Goal: Transaction & Acquisition: Purchase product/service

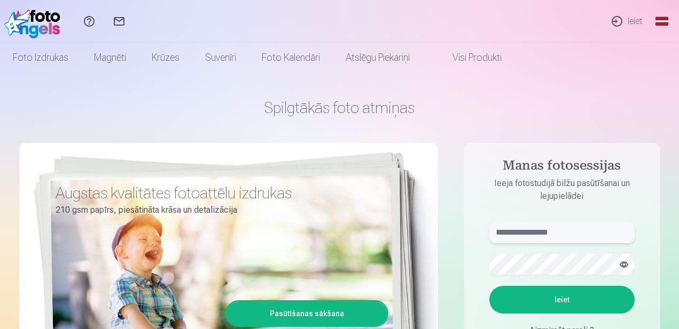
type input "**********"
click at [569, 296] on button "Ieiet" at bounding box center [561, 300] width 145 height 28
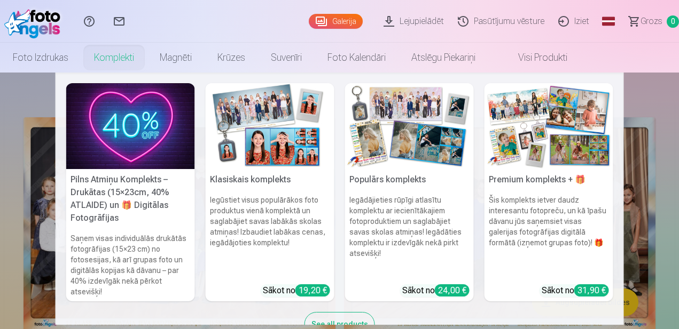
scroll to position [33, 0]
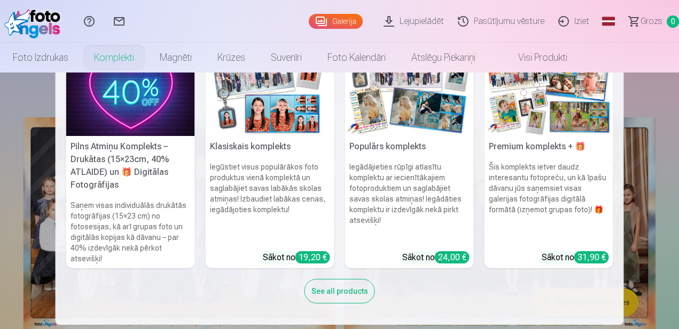
click at [103, 227] on h6 "Saņem visas individuālās drukātās fotogrāfijas (15×23 cm) no fotosesijas, kā ar…" at bounding box center [130, 232] width 129 height 73
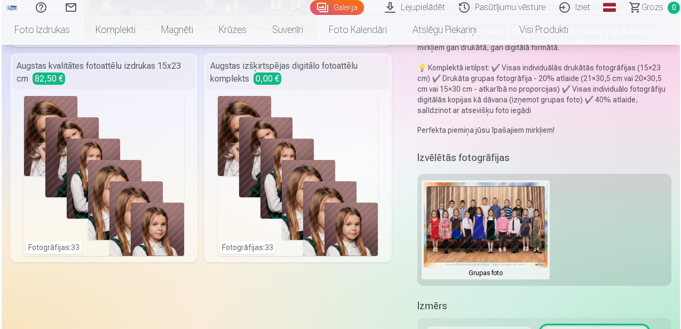
scroll to position [222, 0]
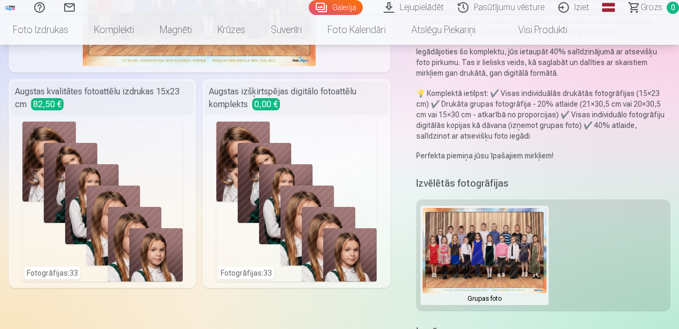
click at [300, 193] on div "Fotogrāfijas : 33" at bounding box center [296, 202] width 160 height 160
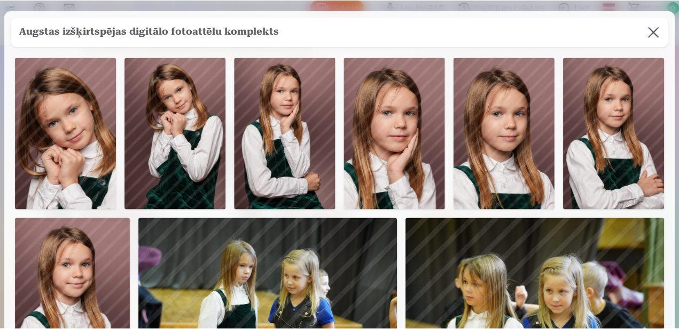
scroll to position [1, 0]
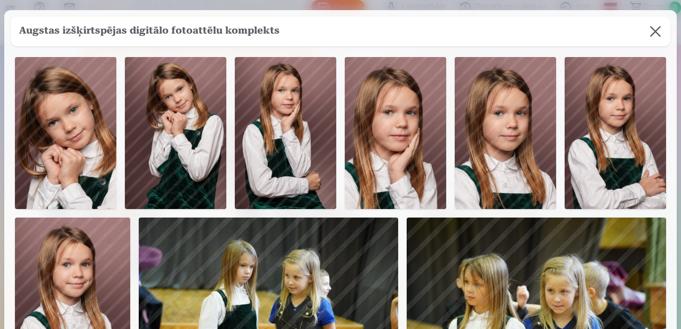
click at [652, 32] on button at bounding box center [656, 32] width 30 height 30
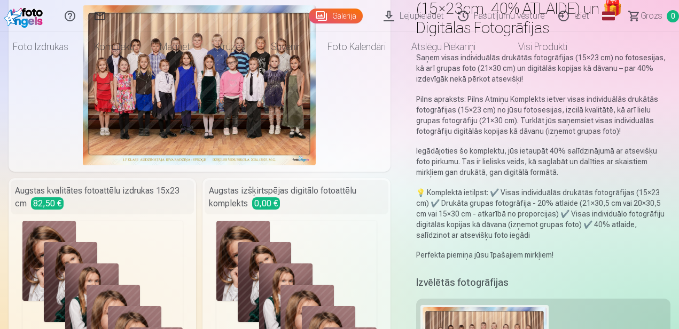
scroll to position [0, 0]
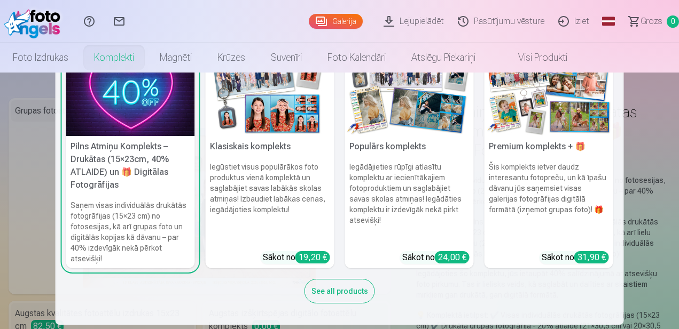
click at [340, 295] on div "See all products" at bounding box center [339, 291] width 70 height 25
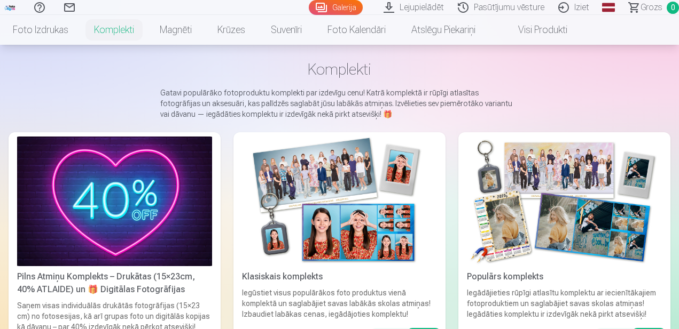
scroll to position [49, 0]
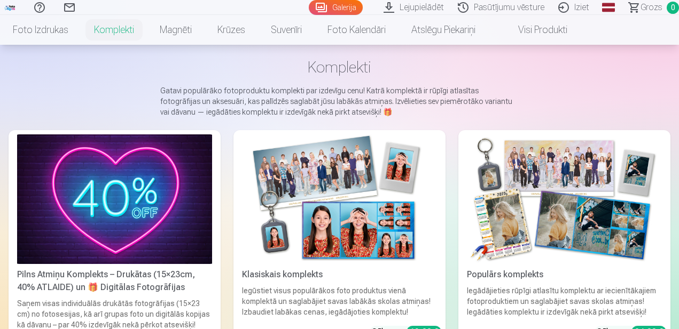
click at [417, 210] on img at bounding box center [339, 200] width 195 height 130
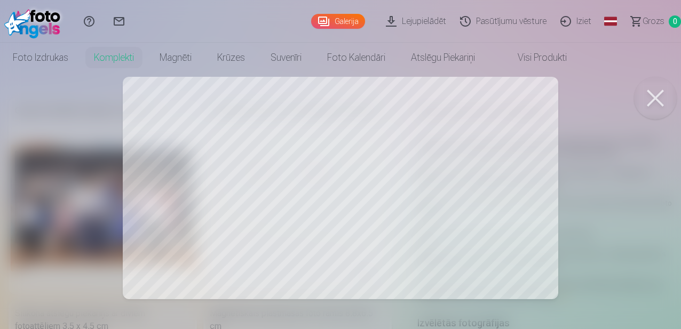
click at [657, 94] on button at bounding box center [655, 98] width 43 height 43
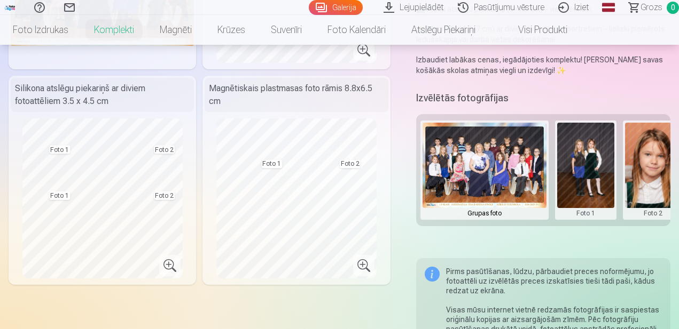
scroll to position [226, 0]
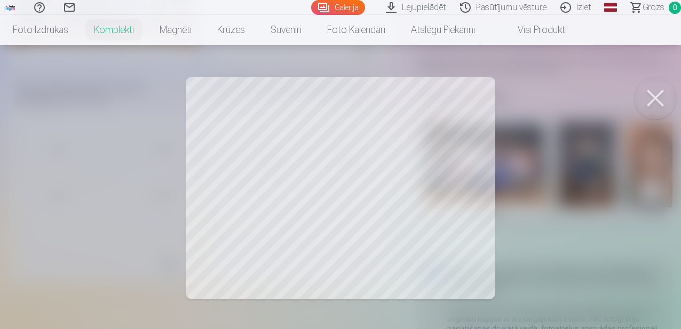
click at [658, 99] on button at bounding box center [655, 98] width 43 height 43
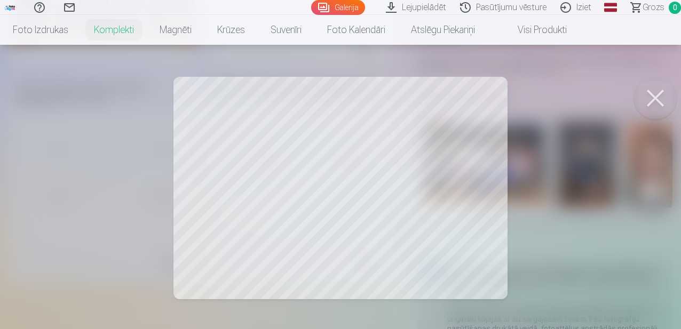
click at [654, 101] on button at bounding box center [655, 98] width 43 height 43
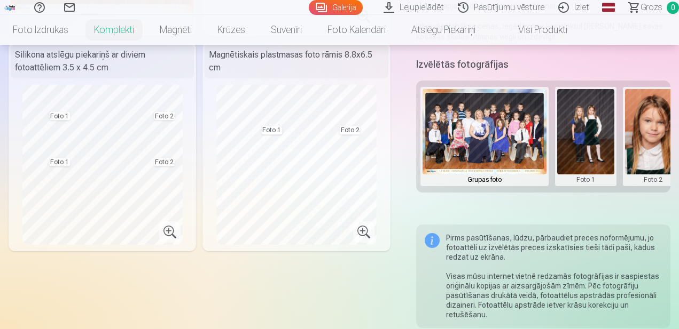
scroll to position [264, 0]
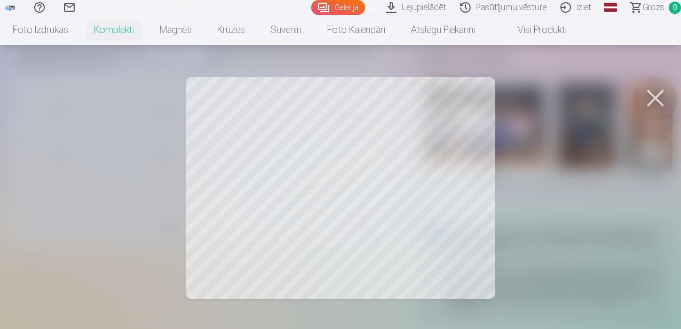
click at [656, 93] on button at bounding box center [655, 98] width 43 height 43
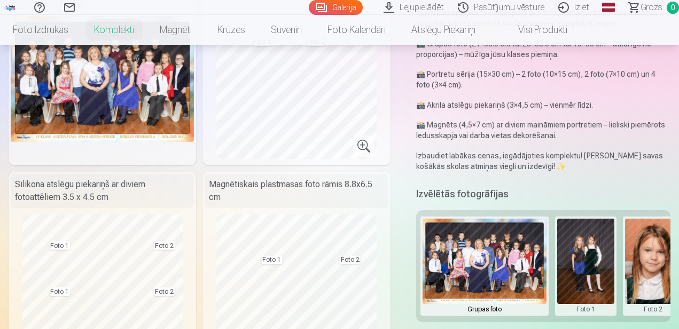
scroll to position [124, 0]
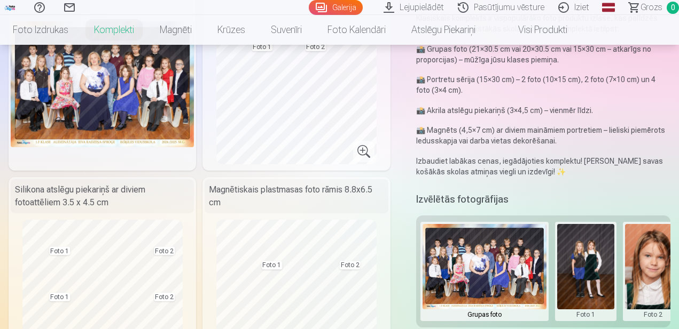
click at [653, 226] on img at bounding box center [653, 266] width 57 height 85
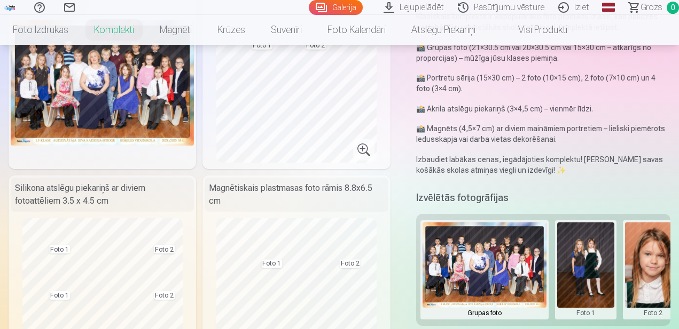
click at [663, 284] on div "Klasiskais komplekts Klasiskais komplekts ir vispopulārāko foto produktu izlase…" at bounding box center [339, 318] width 661 height 691
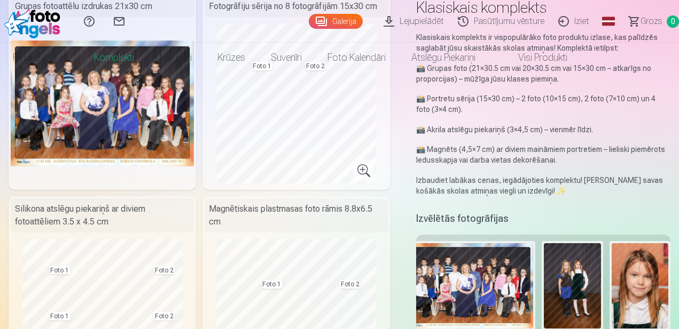
scroll to position [0, 0]
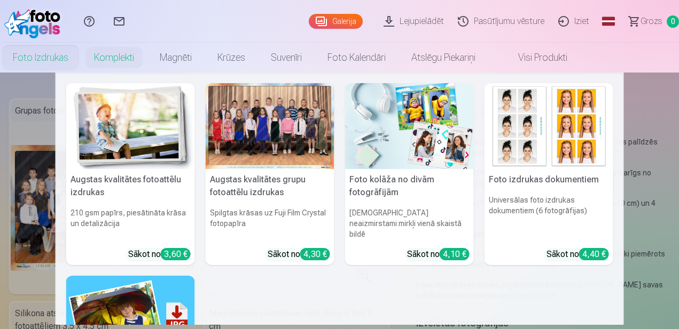
click at [41, 58] on link "Foto izdrukas" at bounding box center [40, 58] width 81 height 30
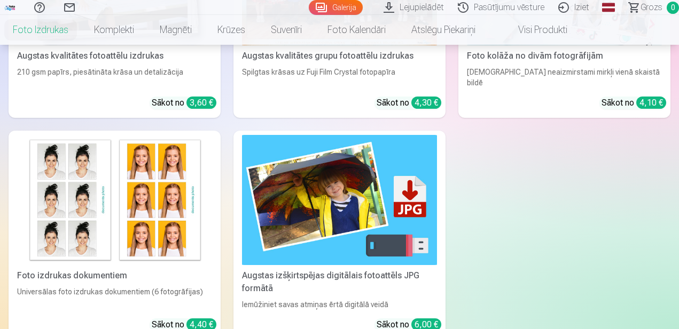
scroll to position [303, 0]
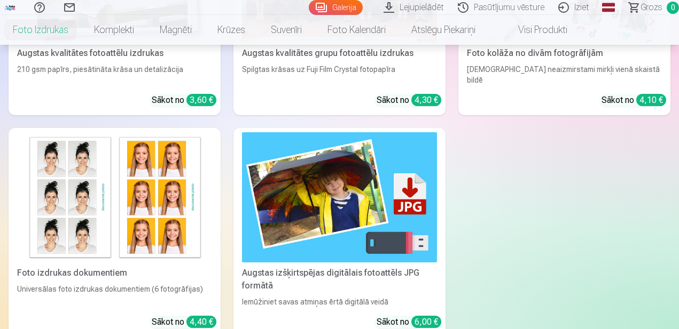
click at [124, 178] on img at bounding box center [114, 197] width 195 height 130
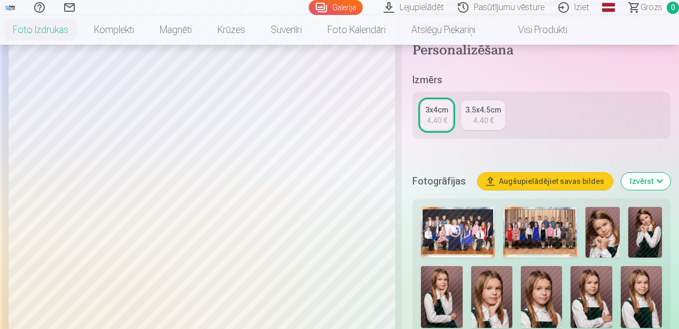
scroll to position [165, 0]
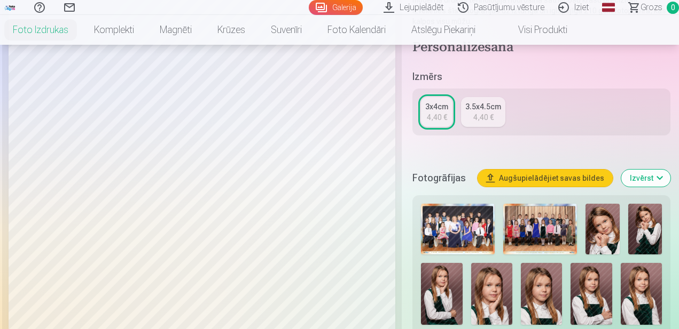
click at [432, 110] on div "3x4cm" at bounding box center [436, 106] width 23 height 11
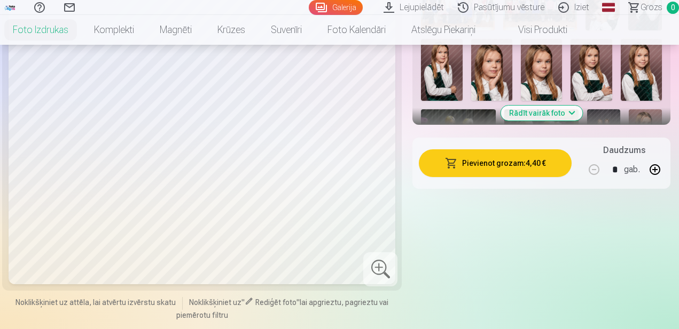
scroll to position [390, 0]
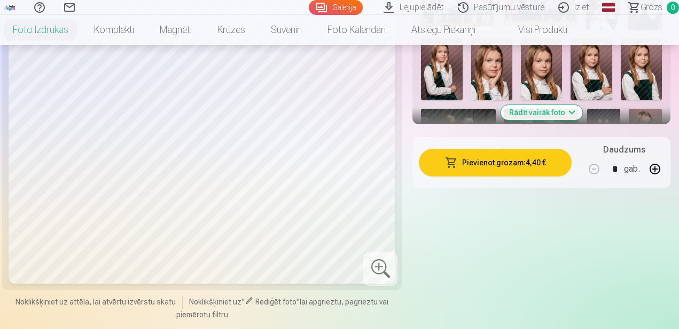
click at [645, 74] on img at bounding box center [640, 69] width 41 height 62
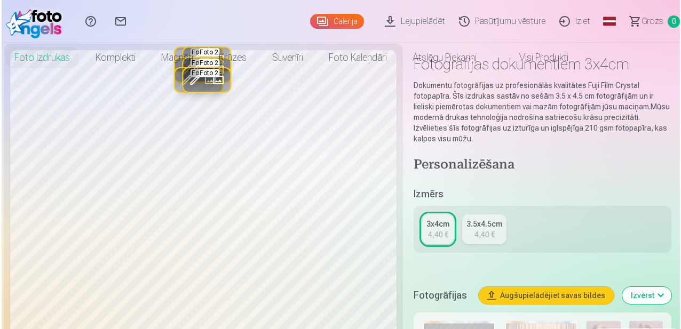
scroll to position [0, 0]
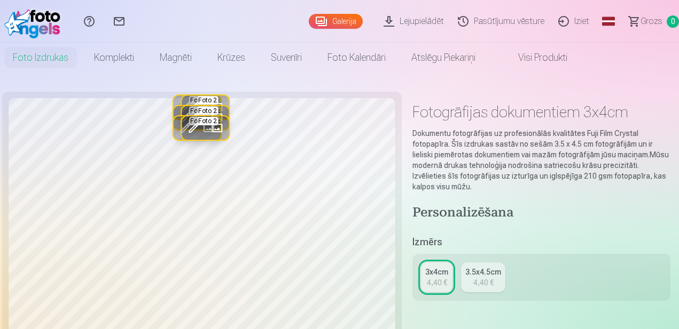
click at [204, 122] on button "Rediģēt foto" at bounding box center [193, 127] width 23 height 23
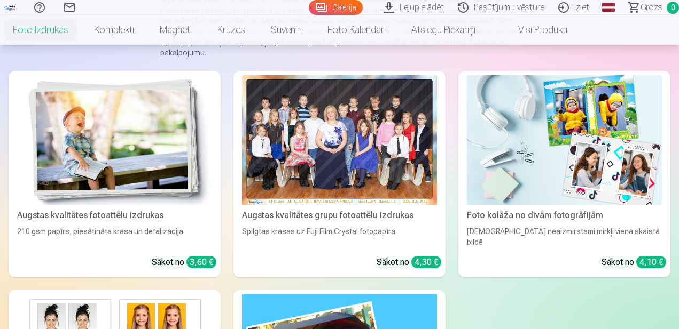
scroll to position [256, 0]
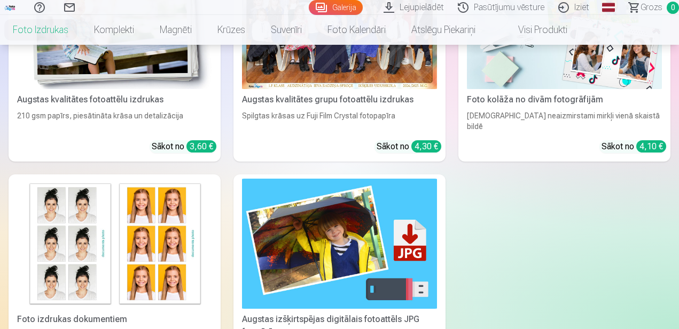
click at [164, 229] on img at bounding box center [114, 244] width 195 height 130
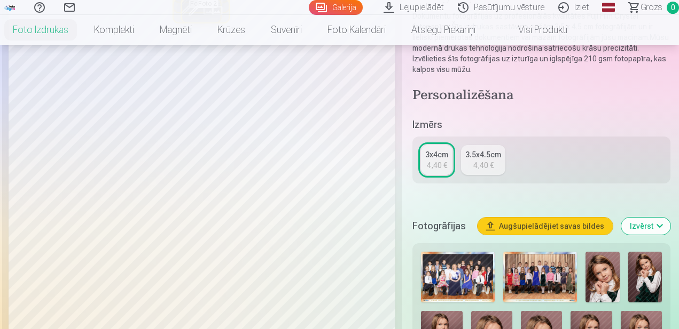
scroll to position [118, 0]
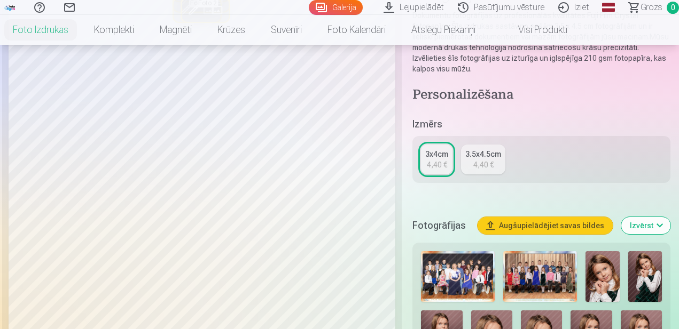
click at [443, 148] on link "3x4cm 4,40 €" at bounding box center [436, 160] width 31 height 30
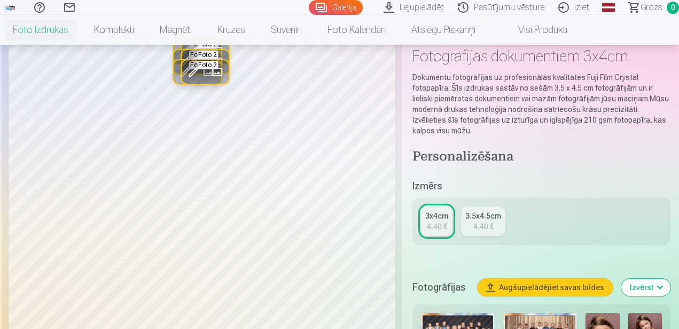
scroll to position [57, 0]
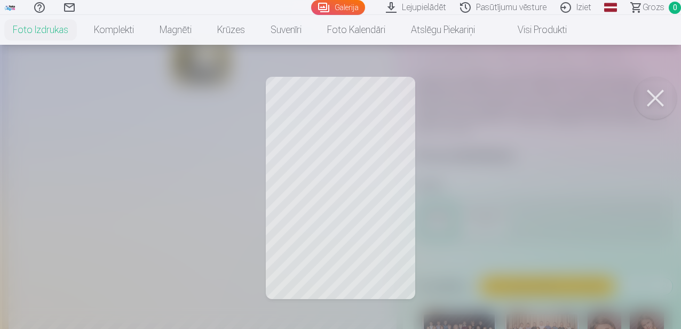
click at [308, 117] on div at bounding box center [340, 164] width 681 height 329
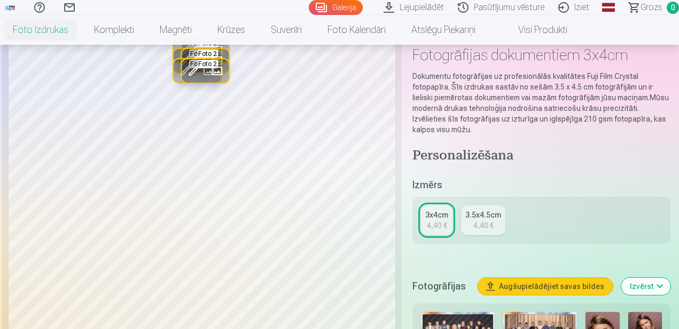
scroll to position [58, 0]
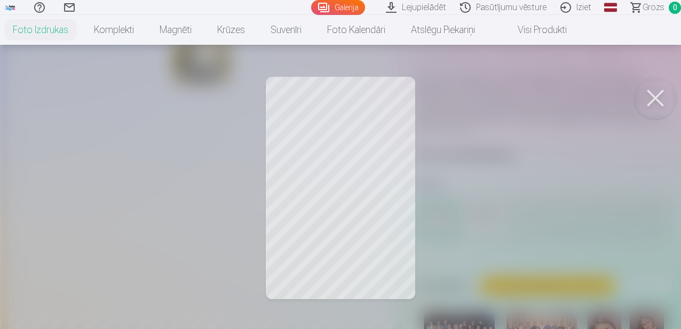
drag, startPoint x: 308, startPoint y: 139, endPoint x: 635, endPoint y: 104, distance: 329.1
click at [306, 146] on div at bounding box center [340, 164] width 681 height 329
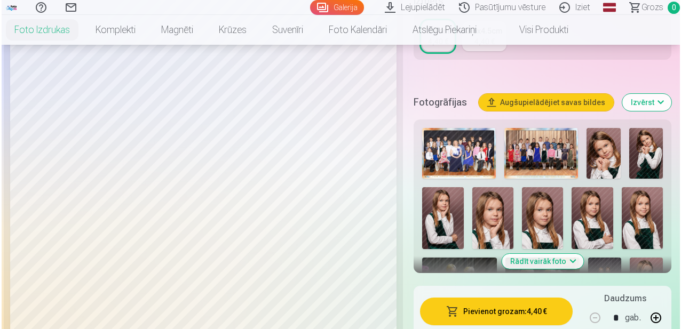
scroll to position [0, 0]
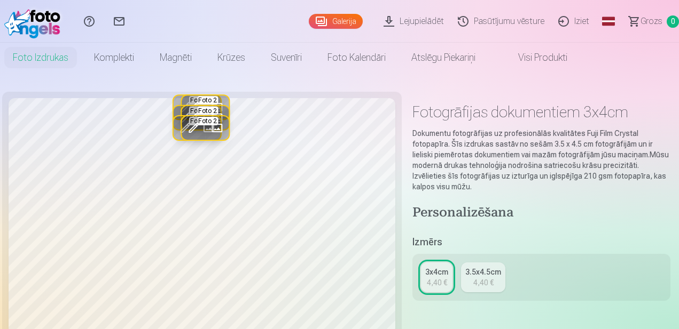
click at [207, 107] on button "Aizstāt" at bounding box center [216, 117] width 23 height 23
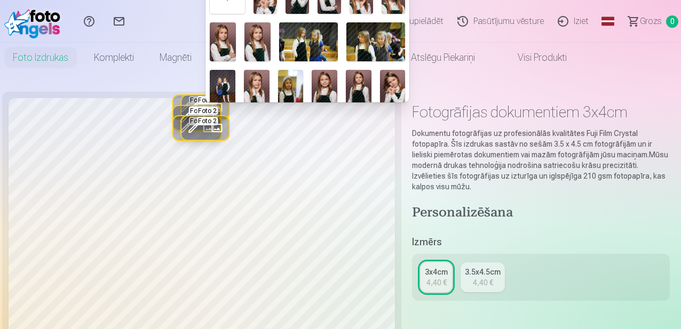
click at [327, 91] on img at bounding box center [325, 89] width 26 height 38
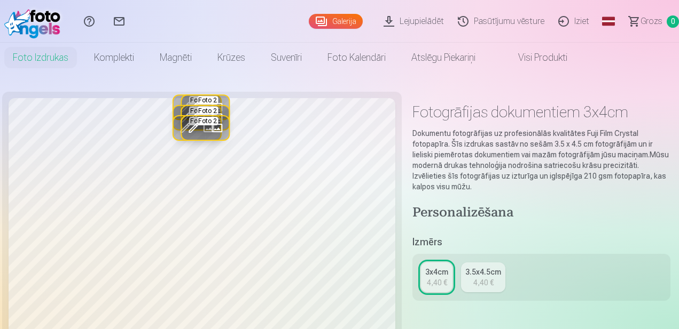
click at [198, 99] on span at bounding box center [193, 107] width 17 height 17
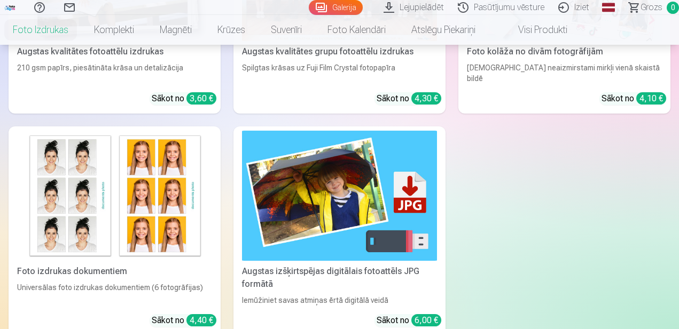
scroll to position [312, 0]
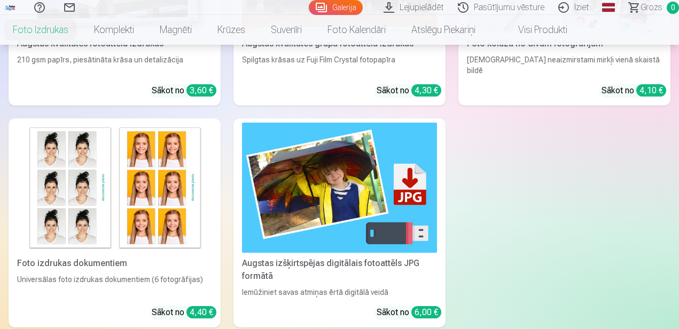
click at [168, 209] on img at bounding box center [114, 188] width 195 height 130
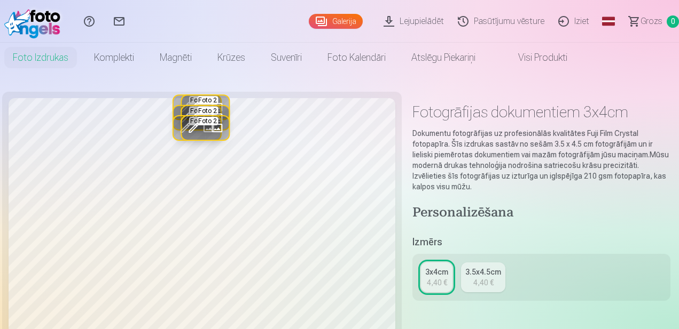
scroll to position [1, 0]
click at [208, 108] on button "Aizstāt" at bounding box center [216, 117] width 23 height 23
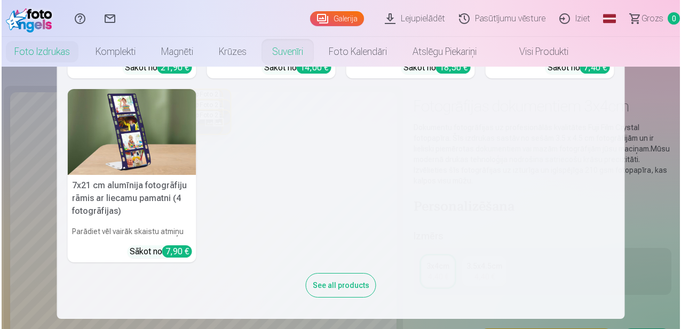
scroll to position [6, 0]
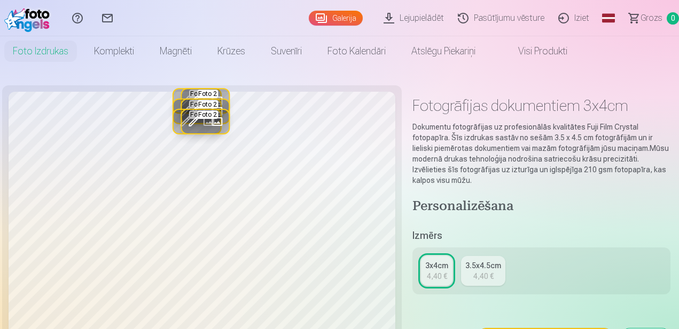
click at [204, 105] on button "Rediģēt foto" at bounding box center [193, 111] width 23 height 23
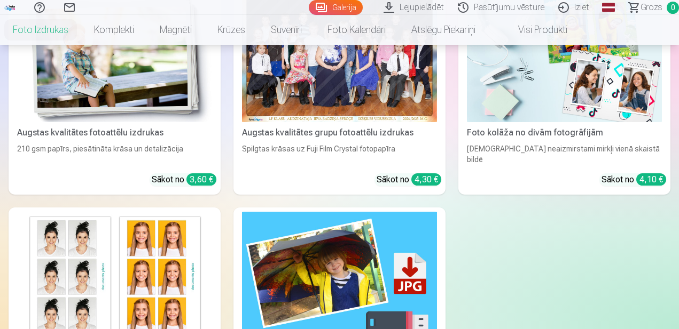
scroll to position [320, 0]
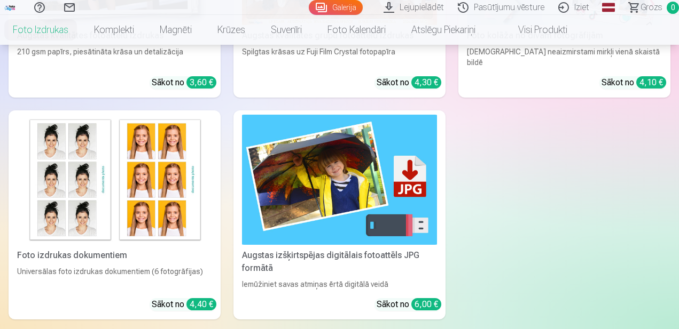
click at [161, 179] on img at bounding box center [114, 180] width 195 height 130
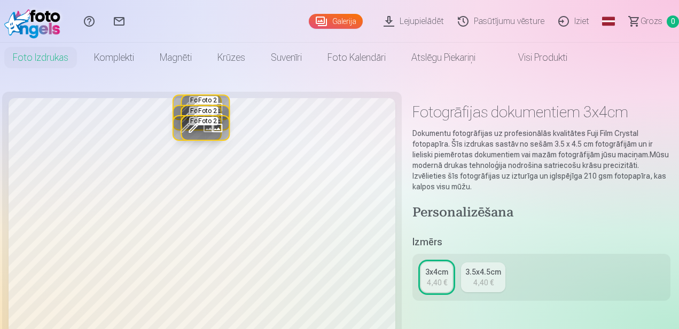
click at [204, 107] on div "Rediģēt foto Aizstāt" at bounding box center [205, 117] width 47 height 23
click at [202, 121] on button "Rediģēt foto" at bounding box center [193, 127] width 23 height 23
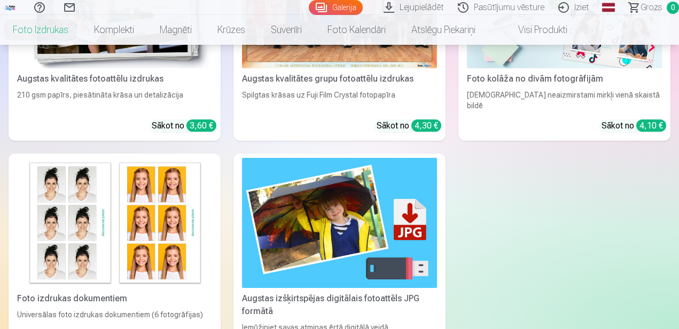
scroll to position [301, 0]
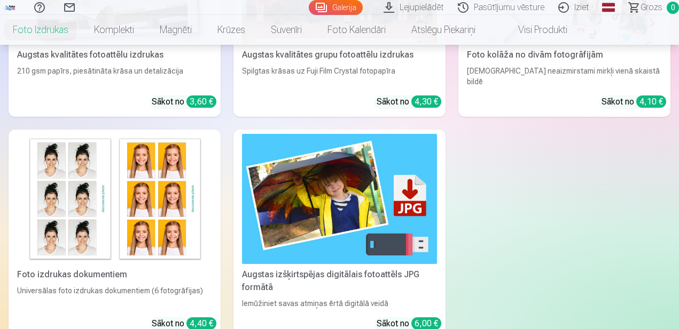
click at [173, 211] on img at bounding box center [114, 199] width 195 height 130
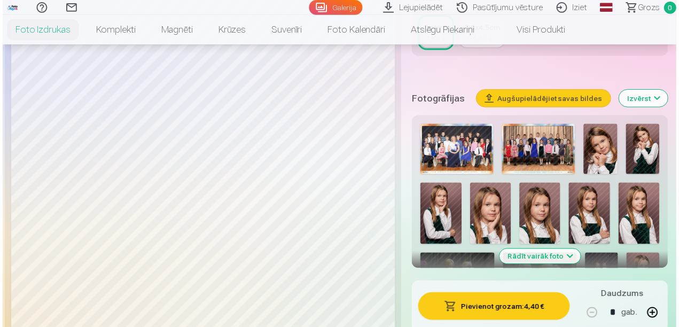
scroll to position [247, 0]
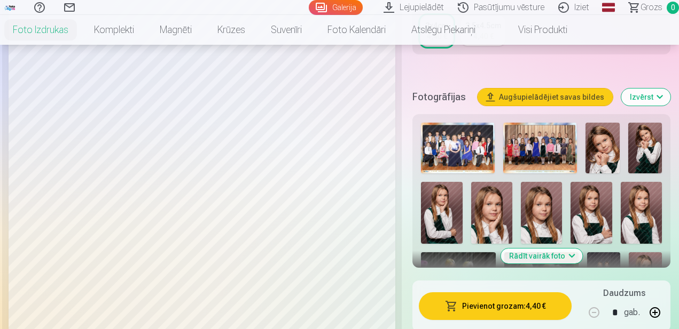
click at [541, 214] on img at bounding box center [541, 213] width 41 height 62
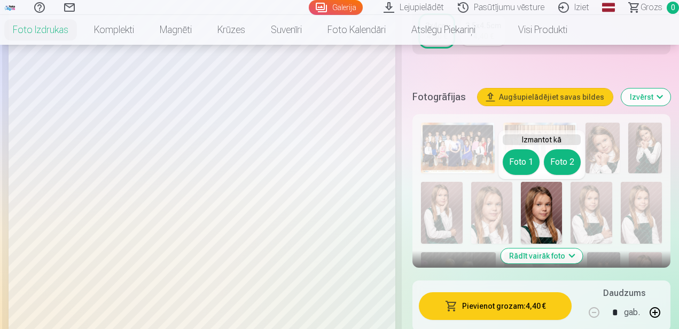
click at [541, 214] on img at bounding box center [541, 213] width 41 height 62
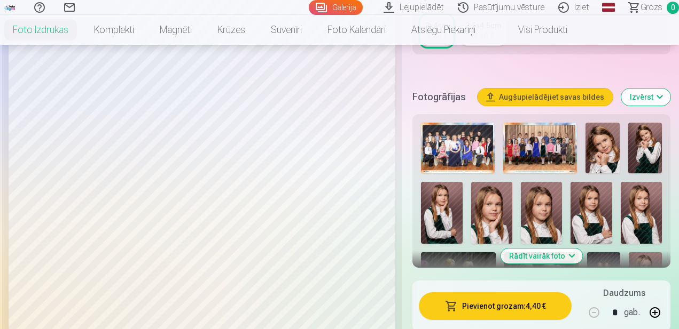
click at [537, 141] on img at bounding box center [540, 148] width 74 height 51
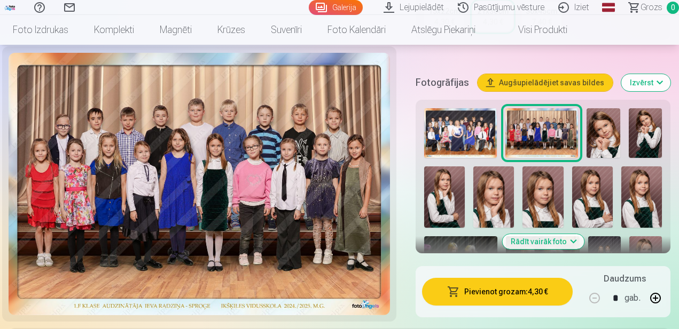
scroll to position [342, 0]
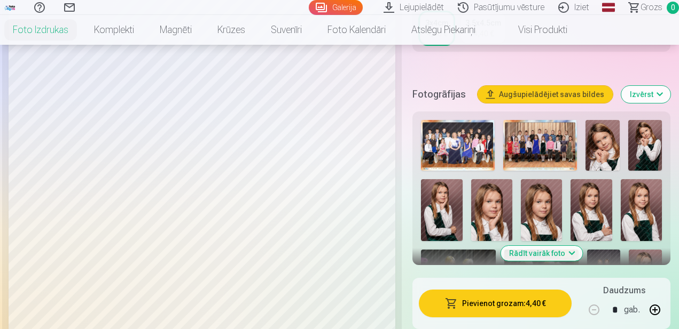
scroll to position [250, 0]
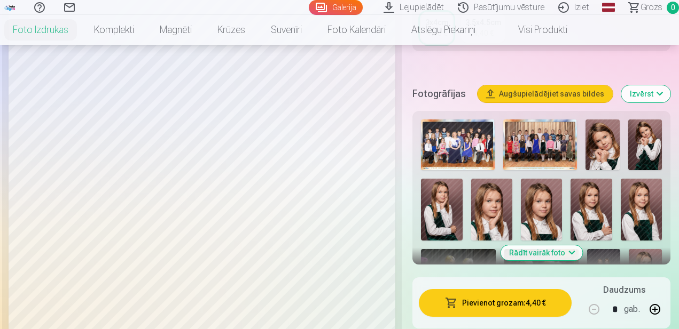
click at [668, 228] on div "Foto 1 Foto 2 Rādīt vairāk foto" at bounding box center [541, 188] width 258 height 154
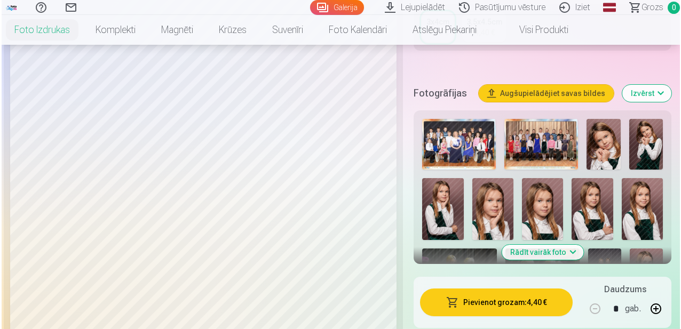
scroll to position [0, 0]
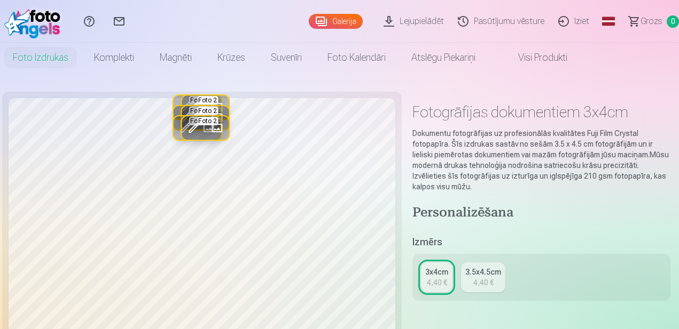
click at [200, 117] on button "Rediģēt foto" at bounding box center [193, 127] width 23 height 23
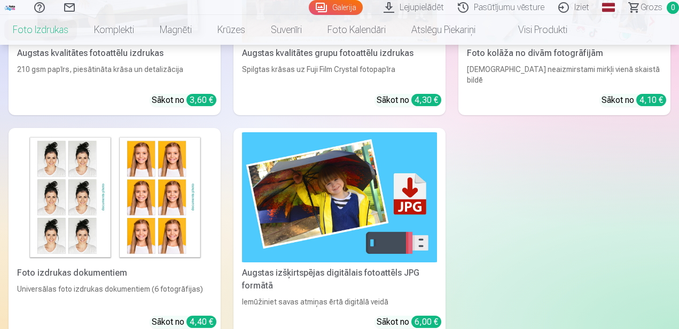
scroll to position [305, 0]
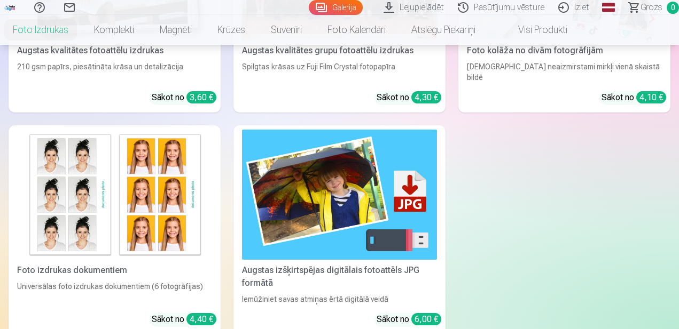
click at [171, 144] on img at bounding box center [114, 195] width 195 height 130
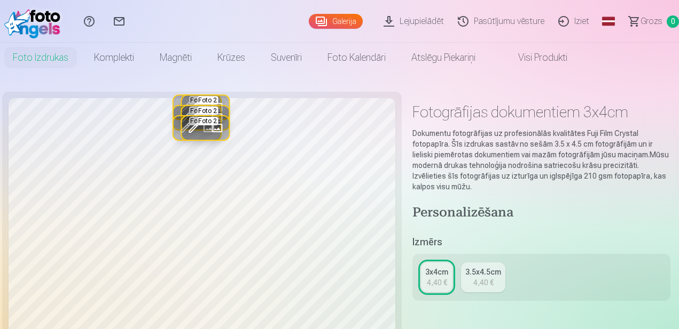
click at [206, 109] on button "Aizstāt" at bounding box center [216, 117] width 23 height 23
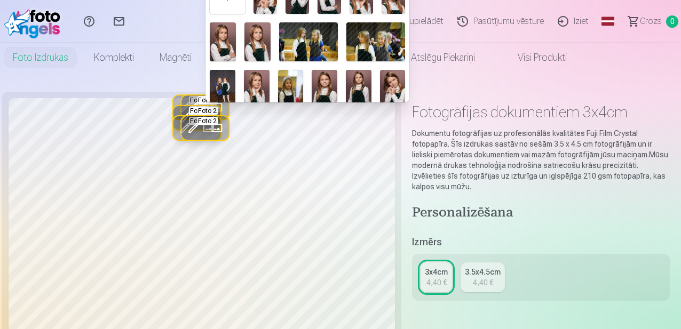
scroll to position [1, 0]
click at [258, 47] on img at bounding box center [258, 41] width 26 height 39
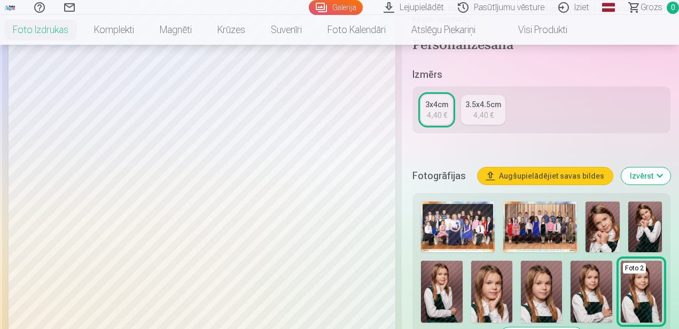
scroll to position [143, 0]
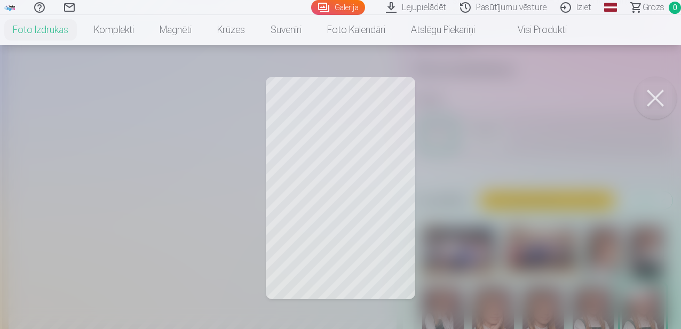
click at [658, 97] on button at bounding box center [655, 98] width 43 height 43
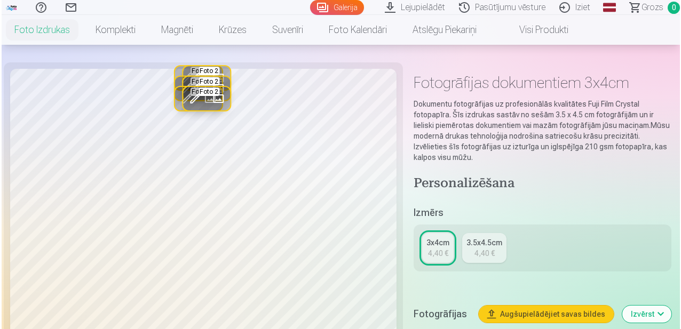
scroll to position [0, 0]
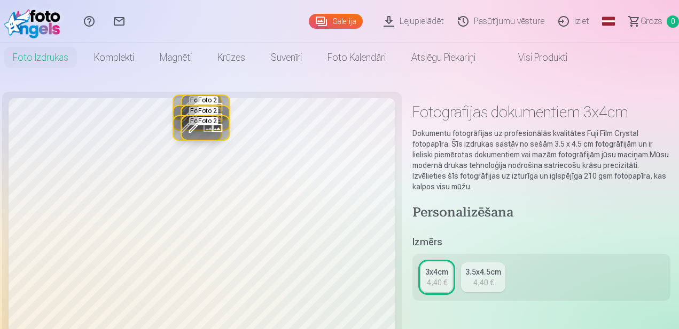
click at [204, 100] on button "Rediģēt foto" at bounding box center [193, 107] width 23 height 23
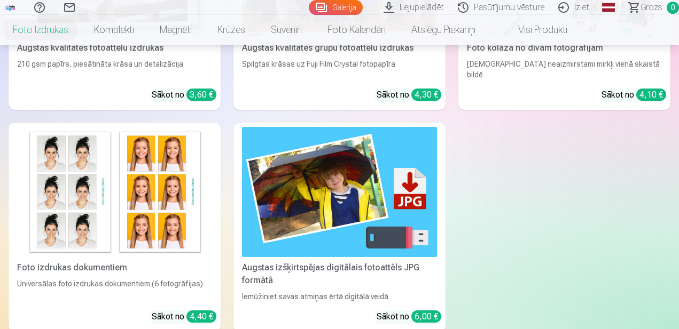
scroll to position [309, 0]
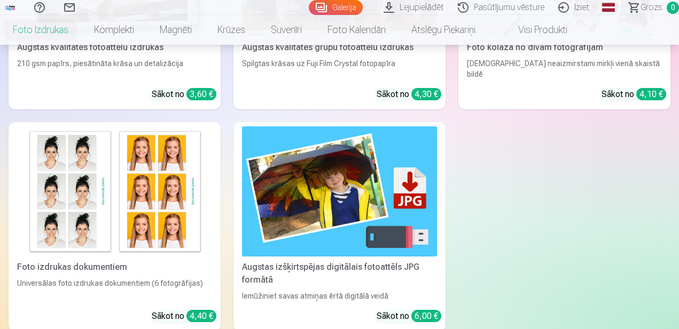
click at [145, 195] on img at bounding box center [114, 192] width 195 height 130
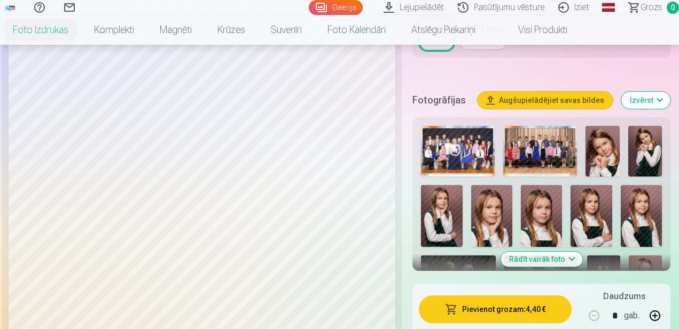
scroll to position [256, 0]
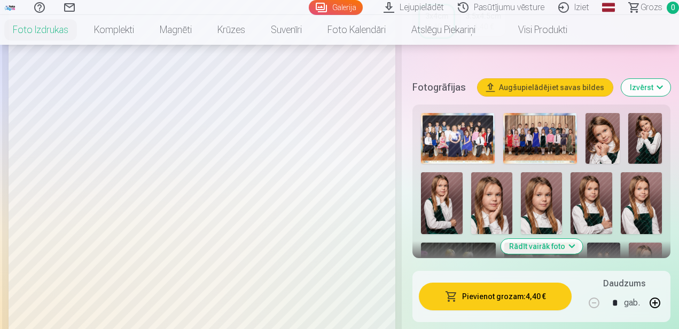
click at [547, 204] on img at bounding box center [541, 203] width 41 height 62
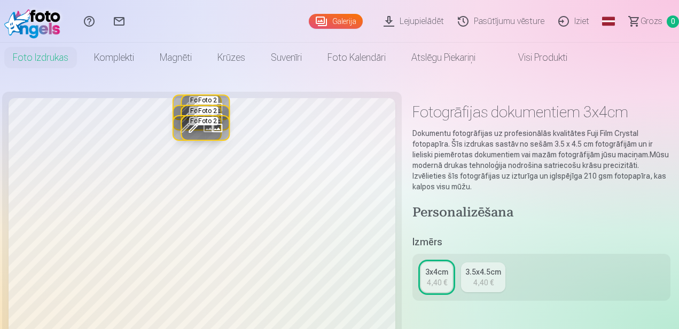
scroll to position [1, 0]
click at [209, 110] on span at bounding box center [216, 116] width 17 height 17
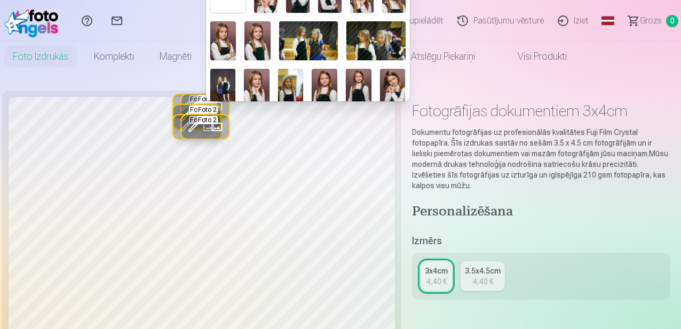
click at [261, 43] on img at bounding box center [258, 40] width 26 height 39
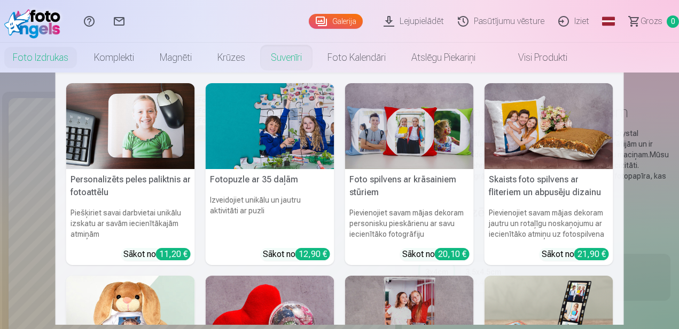
scroll to position [0, 0]
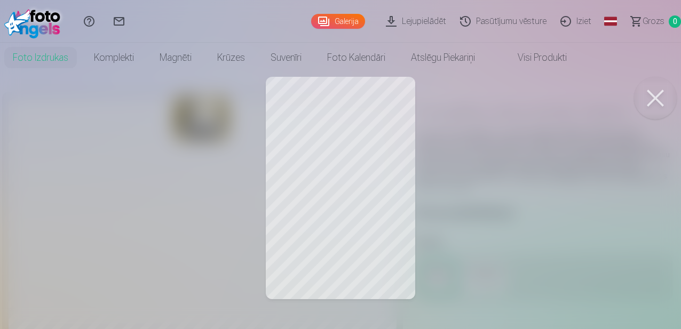
click at [655, 103] on button at bounding box center [655, 98] width 43 height 43
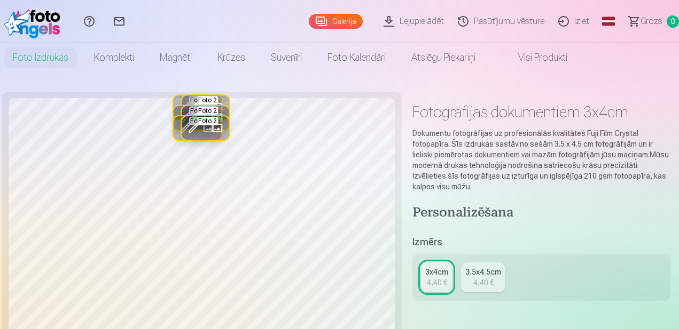
click at [217, 129] on span at bounding box center [216, 128] width 17 height 17
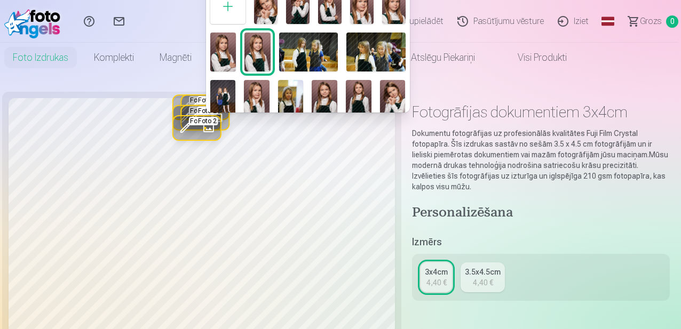
click at [327, 100] on img at bounding box center [325, 99] width 26 height 38
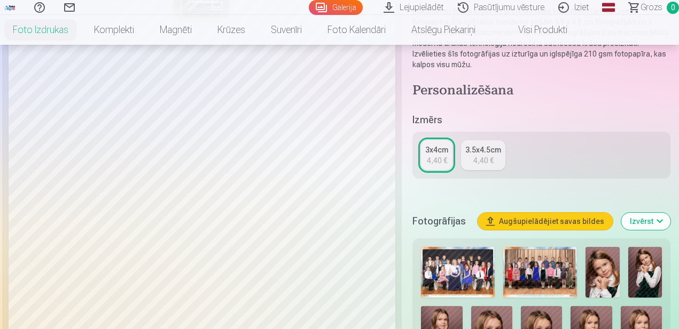
scroll to position [210, 0]
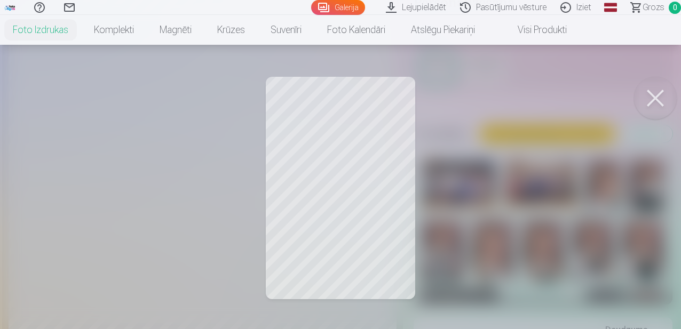
click at [658, 98] on button at bounding box center [655, 98] width 43 height 43
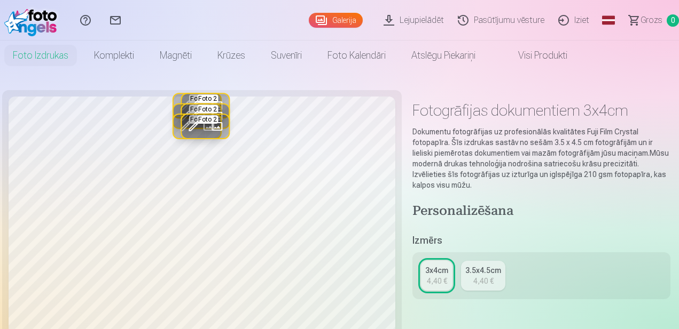
scroll to position [5, 0]
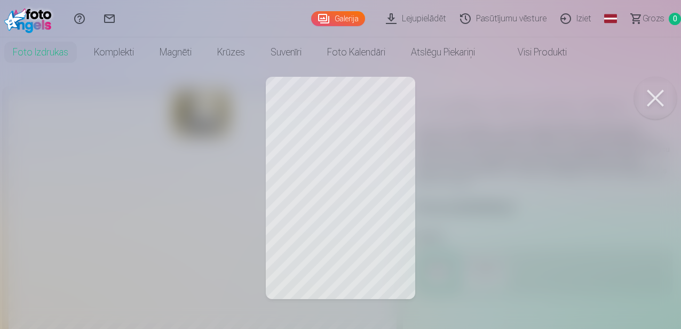
click at [660, 99] on button at bounding box center [655, 98] width 43 height 43
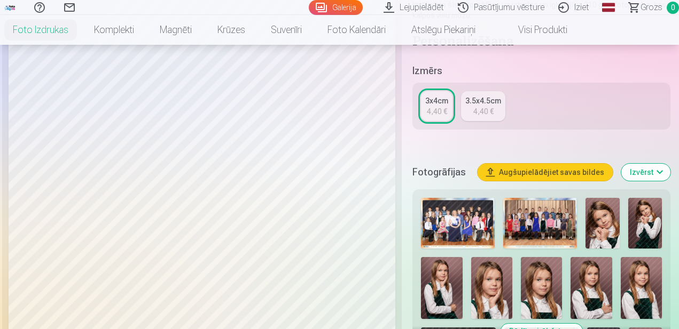
scroll to position [197, 0]
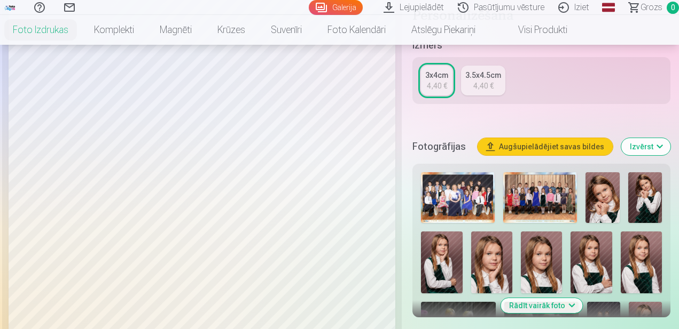
click at [542, 266] on img at bounding box center [541, 263] width 41 height 62
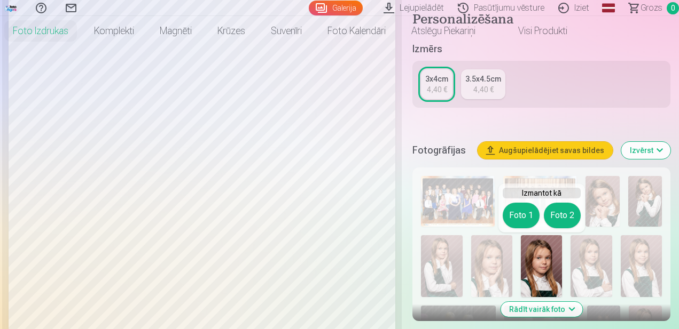
scroll to position [0, 0]
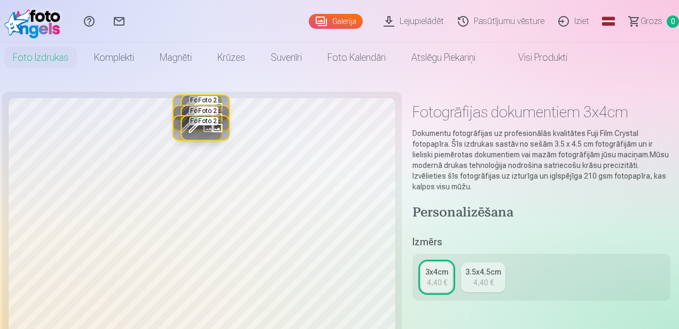
click at [207, 130] on button "Aizstāt" at bounding box center [216, 127] width 23 height 23
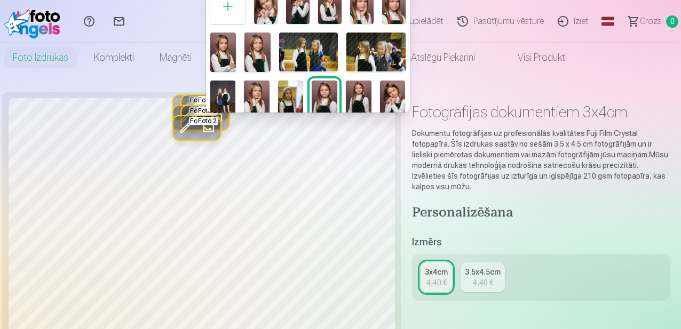
click at [217, 48] on img at bounding box center [223, 52] width 26 height 39
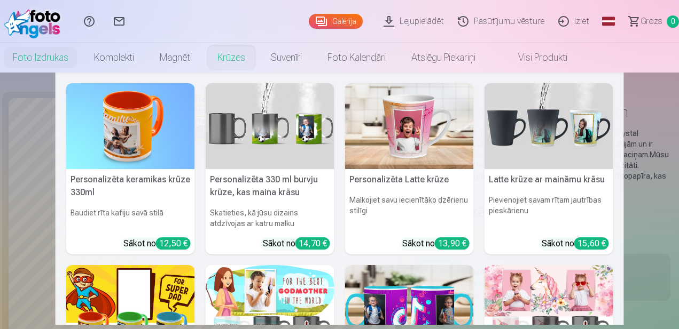
click at [18, 189] on nav "Personalizēta keramikas krūze 330ml Baudiet rīta kafiju savā stilā Sākot no 12,…" at bounding box center [339, 199] width 679 height 253
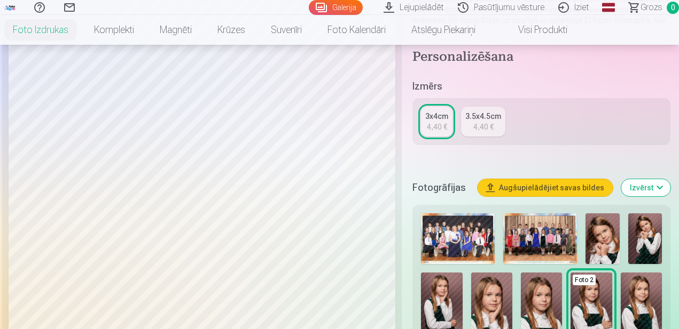
scroll to position [183, 0]
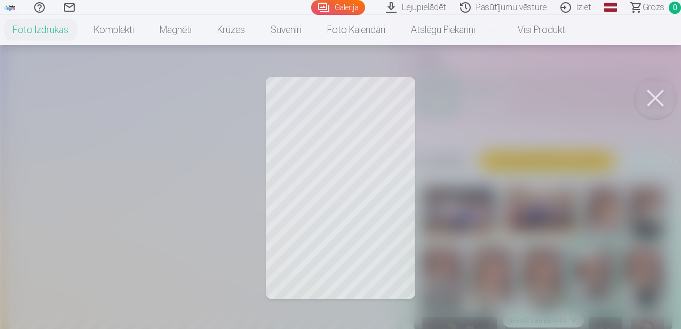
click at [650, 99] on button at bounding box center [655, 98] width 43 height 43
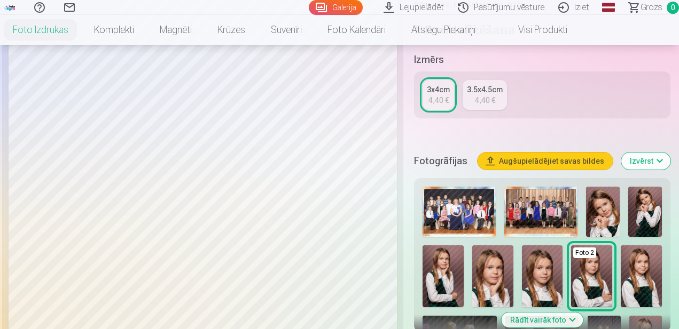
scroll to position [182, 0]
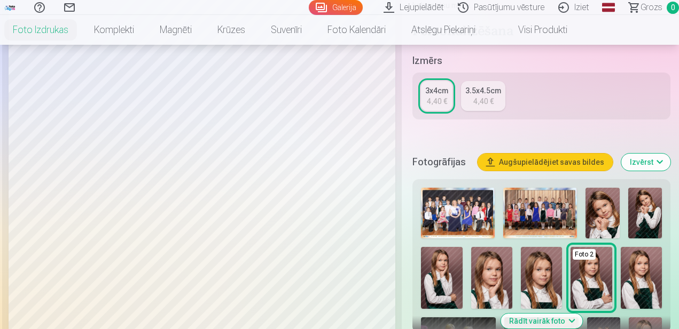
click at [338, 5] on link "Galerija" at bounding box center [336, 7] width 54 height 15
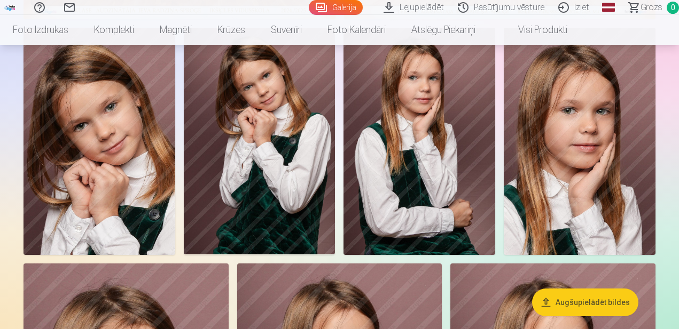
scroll to position [315, 0]
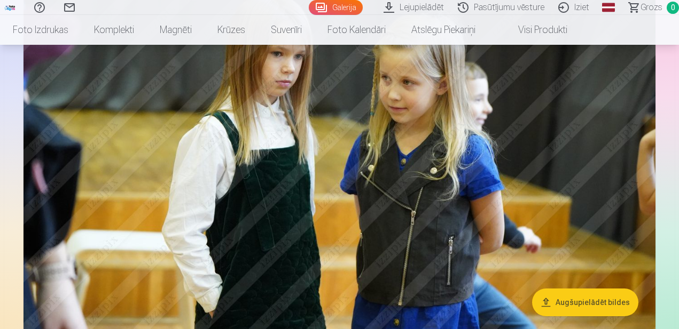
click at [436, 246] on img at bounding box center [339, 146] width 632 height 421
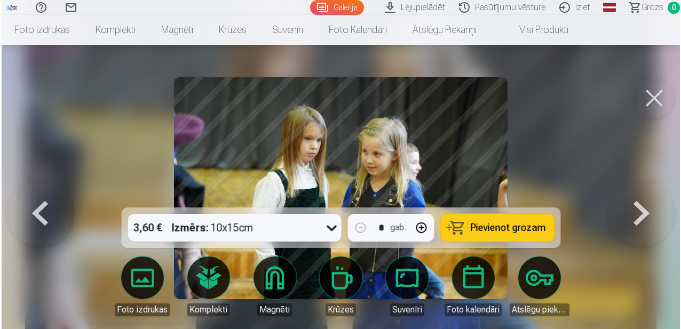
scroll to position [959, 0]
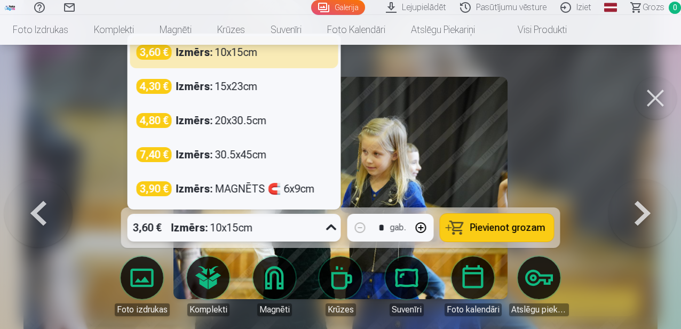
click at [325, 227] on icon at bounding box center [331, 227] width 17 height 17
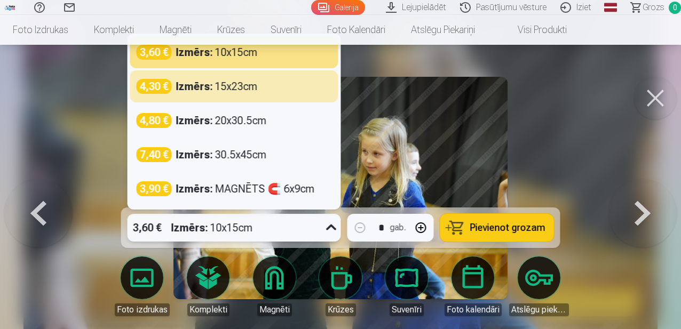
click at [583, 141] on div at bounding box center [340, 164] width 681 height 329
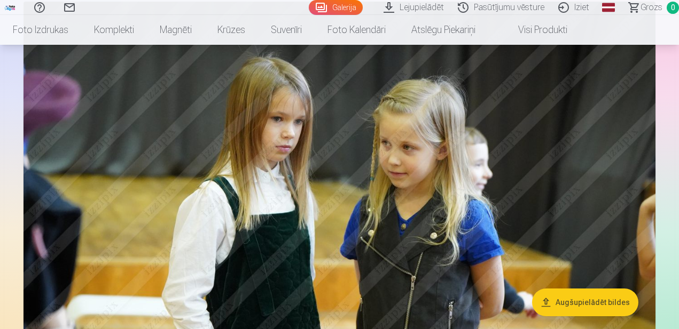
scroll to position [888, 0]
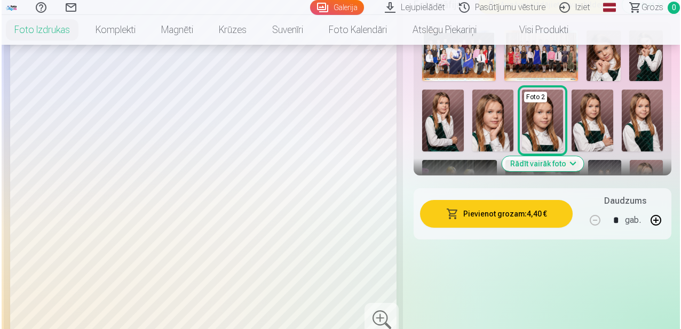
scroll to position [340, 0]
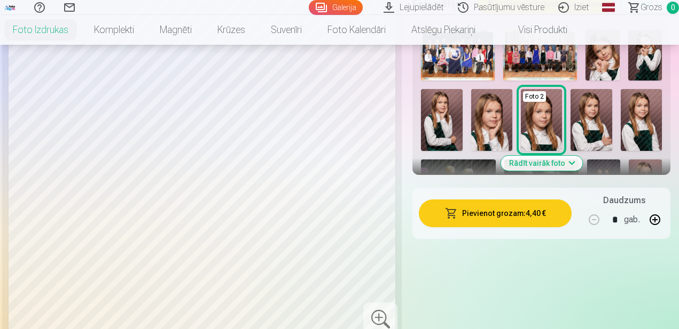
click at [491, 211] on button "Pievienot grozam : 4,40 €" at bounding box center [495, 214] width 153 height 28
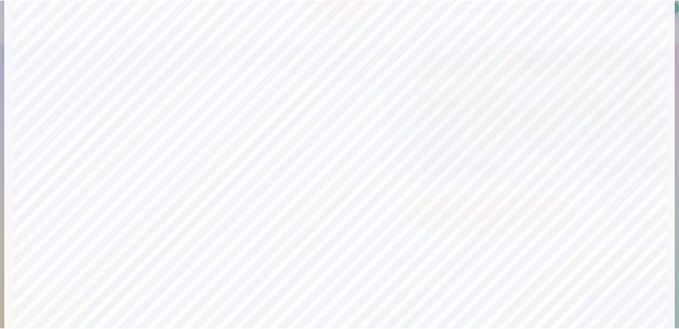
scroll to position [0, 0]
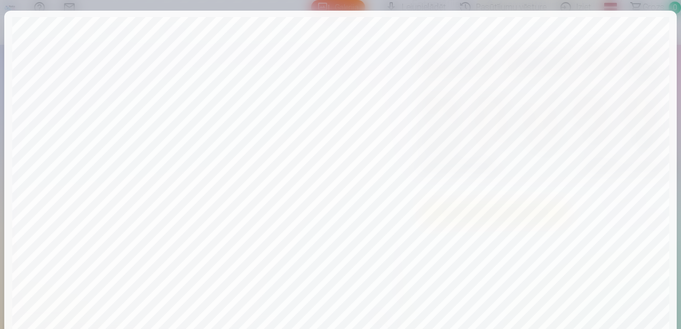
click at [400, 6] on div at bounding box center [340, 164] width 681 height 329
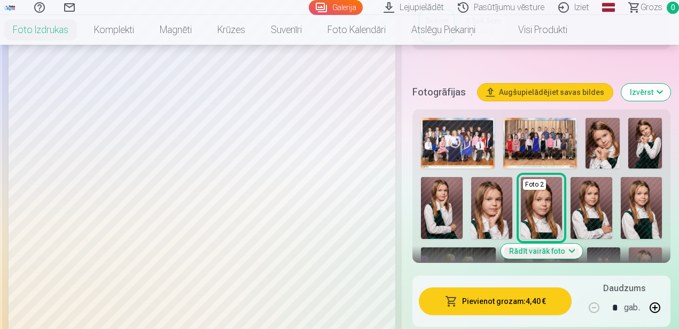
scroll to position [299, 0]
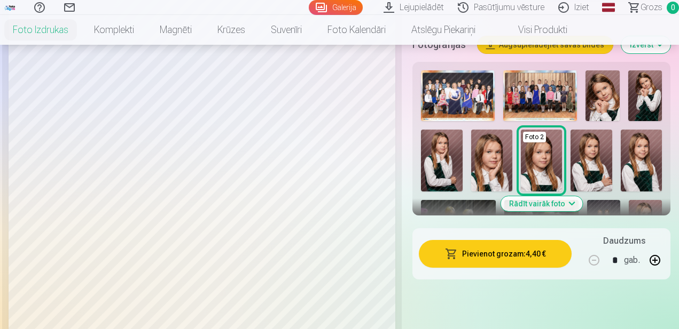
click at [600, 161] on img at bounding box center [590, 161] width 41 height 62
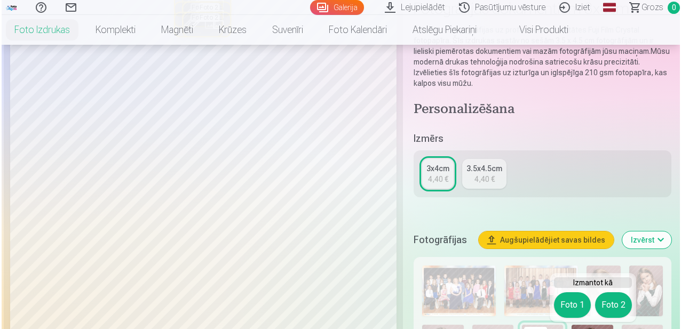
scroll to position [0, 0]
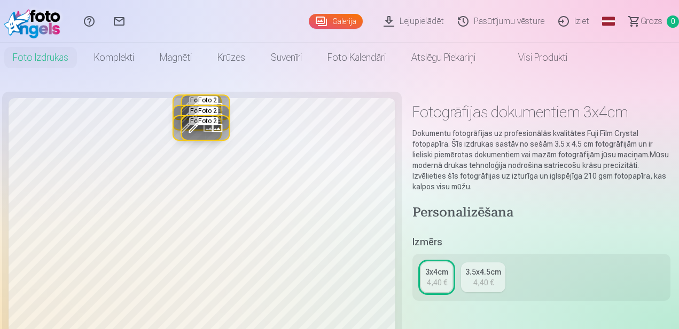
click at [202, 123] on button "Rediģēt foto" at bounding box center [193, 127] width 23 height 23
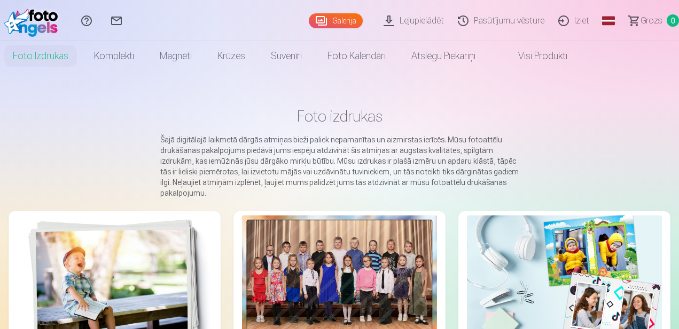
scroll to position [2, 0]
